Goal: Browse casually

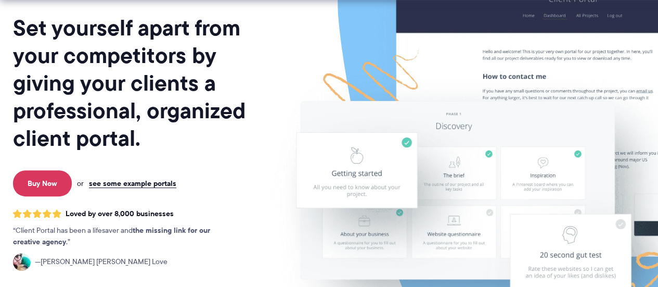
scroll to position [138, 0]
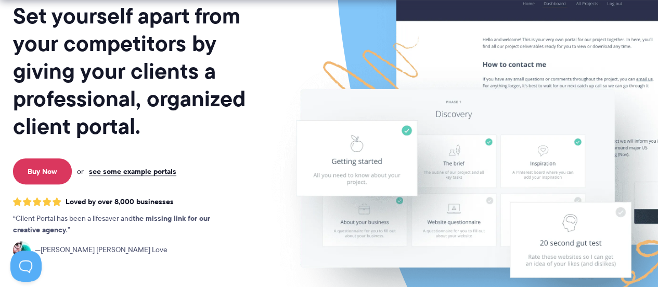
drag, startPoint x: 99, startPoint y: 59, endPoint x: 108, endPoint y: 61, distance: 9.6
click at [101, 58] on h1 "Set yourself apart from your competitors by giving your clients a professional,…" at bounding box center [139, 71] width 253 height 138
click at [145, 38] on h1 "Set yourself apart from your competitors by giving your clients a professional,…" at bounding box center [139, 71] width 253 height 138
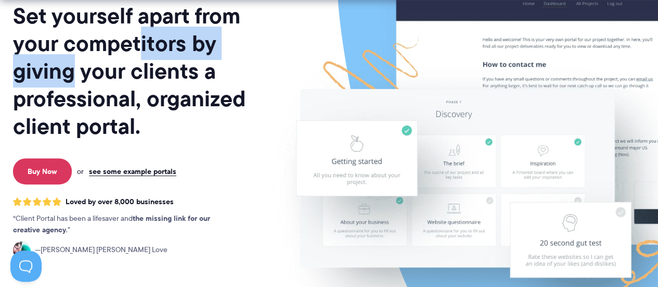
drag, startPoint x: 86, startPoint y: 60, endPoint x: 139, endPoint y: 37, distance: 57.6
click at [139, 37] on h1 "Set yourself apart from your competitors by giving your clients a professional,…" at bounding box center [139, 71] width 253 height 138
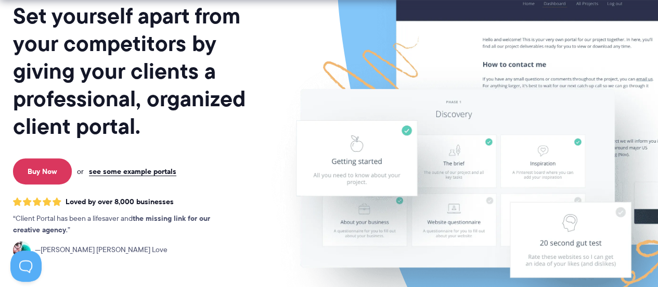
click at [169, 63] on h1 "Set yourself apart from your competitors by giving your clients a professional,…" at bounding box center [139, 71] width 253 height 138
drag, startPoint x: 96, startPoint y: 69, endPoint x: 121, endPoint y: 89, distance: 32.3
click at [121, 70] on h1 "Set yourself apart from your competitors by giving your clients a professional,…" at bounding box center [139, 71] width 253 height 138
click at [111, 106] on h1 "Set yourself apart from your competitors by giving your clients a professional,…" at bounding box center [139, 71] width 253 height 138
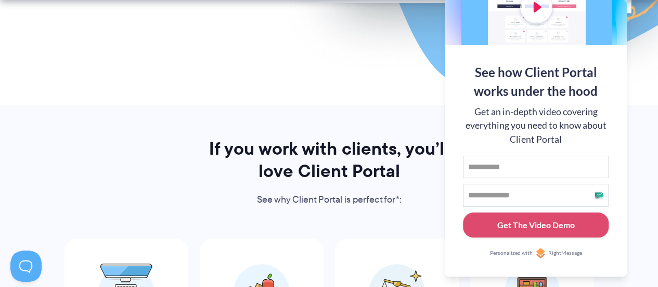
scroll to position [451, 0]
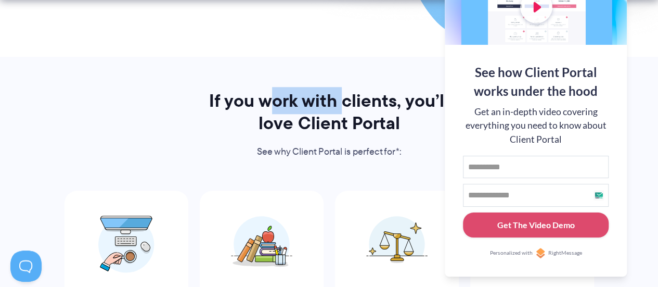
drag, startPoint x: 269, startPoint y: 102, endPoint x: 344, endPoint y: 108, distance: 75.6
click at [344, 108] on h2 "If you work with clients, you’ll love Client Portal" at bounding box center [329, 111] width 268 height 45
click at [350, 119] on h2 "If you work with clients, you’ll love Client Portal" at bounding box center [329, 111] width 268 height 45
drag, startPoint x: 260, startPoint y: 110, endPoint x: 301, endPoint y: 109, distance: 40.6
click at [298, 109] on h2 "If you work with clients, you’ll love Client Portal" at bounding box center [329, 111] width 268 height 45
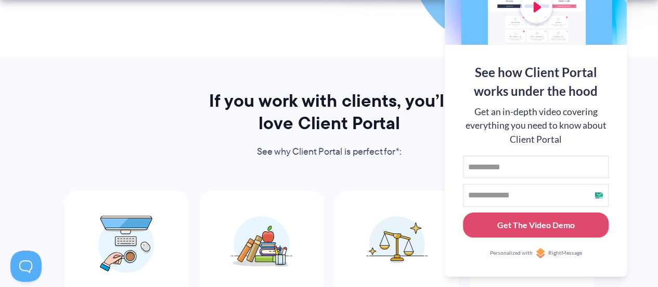
click at [325, 109] on h2 "If you work with clients, you’ll love Client Portal" at bounding box center [329, 111] width 268 height 45
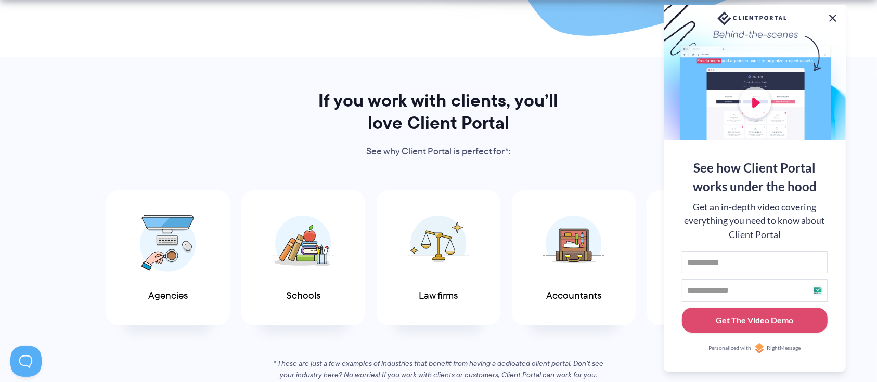
click at [658, 18] on button at bounding box center [833, 18] width 12 height 12
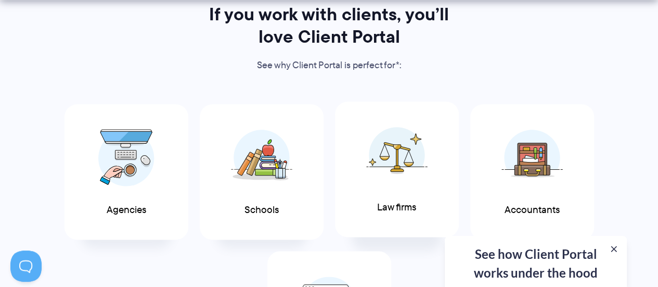
scroll to position [555, 0]
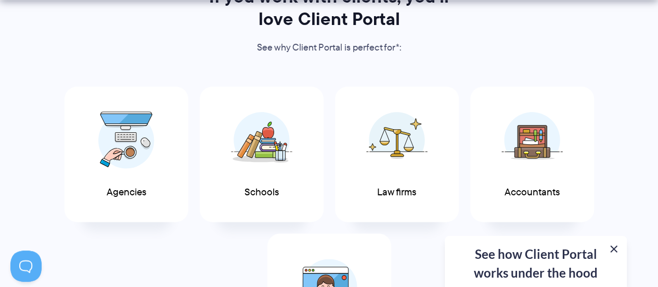
click at [619, 252] on button at bounding box center [614, 248] width 12 height 12
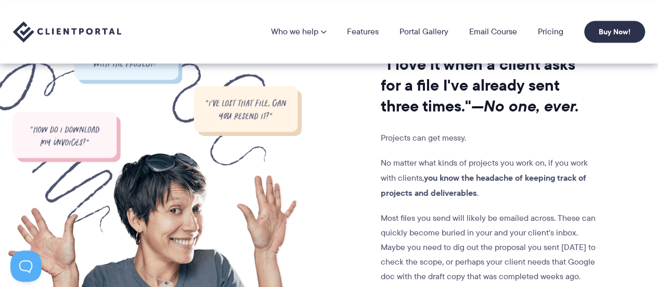
scroll to position [1006, 0]
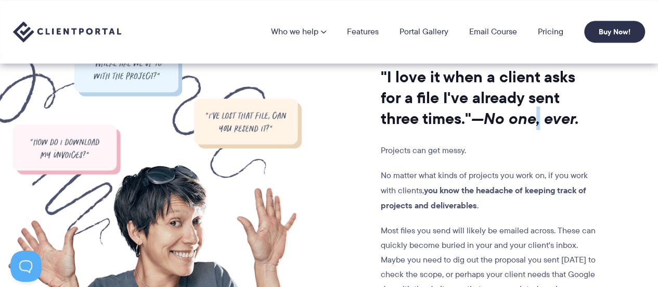
click at [502, 107] on icon "—No one, ever." at bounding box center [525, 118] width 108 height 23
drag, startPoint x: 390, startPoint y: 100, endPoint x: 486, endPoint y: 95, distance: 96.4
click at [486, 95] on h2 ""I love it when a client asks for a file I've already sent three times." —No on…" at bounding box center [489, 98] width 217 height 62
drag, startPoint x: 509, startPoint y: 95, endPoint x: 555, endPoint y: 95, distance: 45.8
click at [515, 95] on h2 ""I love it when a client asks for a file I've already sent three times." —No on…" at bounding box center [489, 98] width 217 height 62
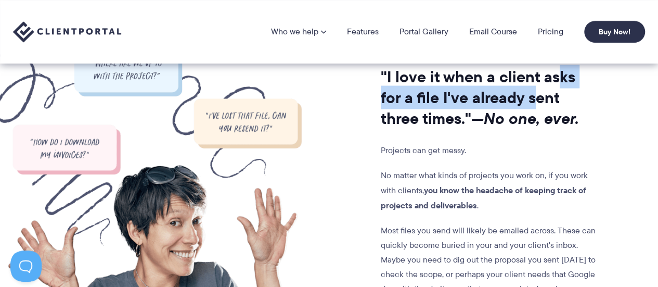
drag, startPoint x: 513, startPoint y: 96, endPoint x: 558, endPoint y: 87, distance: 45.7
click at [558, 87] on h2 ""I love it when a client asks for a file I've already sent three times." —No on…" at bounding box center [489, 98] width 217 height 62
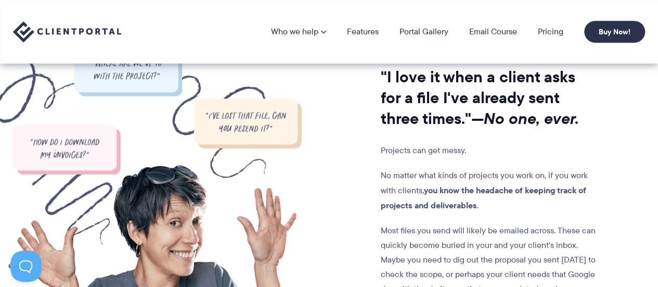
click at [507, 108] on icon "—No one, ever." at bounding box center [525, 118] width 108 height 23
drag, startPoint x: 472, startPoint y: 119, endPoint x: 504, endPoint y: 114, distance: 32.1
click at [504, 114] on icon "—No one, ever." at bounding box center [525, 118] width 108 height 23
click at [531, 119] on icon "—No one, ever." at bounding box center [525, 118] width 108 height 23
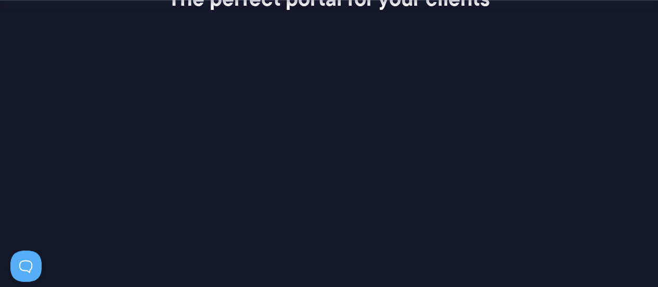
scroll to position [1491, 0]
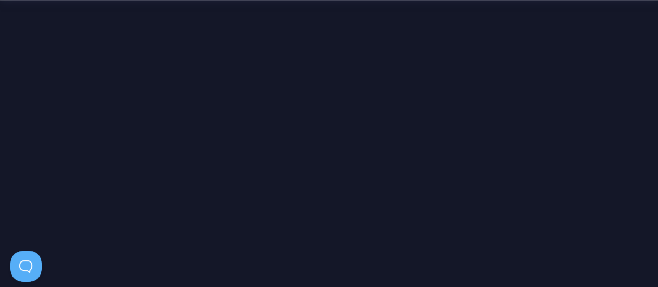
click at [30, 159] on div "Introducing… The perfect portal for your clients Client Portal is a super simpl…" at bounding box center [329, 183] width 658 height 463
click at [566, 162] on div "Introducing… The perfect portal for your clients Client Portal is a super simpl…" at bounding box center [329, 183] width 658 height 463
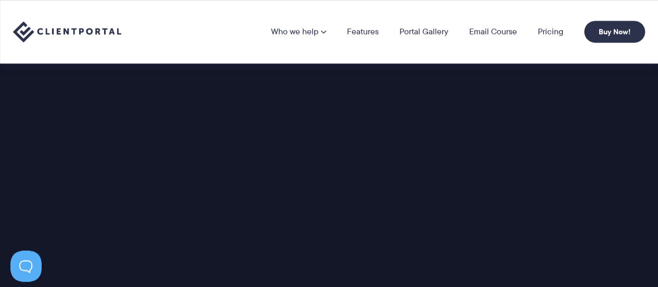
click at [559, 145] on div "Introducing… The perfect portal for your clients Client Portal is a super simpl…" at bounding box center [329, 183] width 658 height 463
click at [47, 171] on div "Introducing… The perfect portal for your clients Client Portal is a super simpl…" at bounding box center [329, 183] width 658 height 463
